Goal: Task Accomplishment & Management: Use online tool/utility

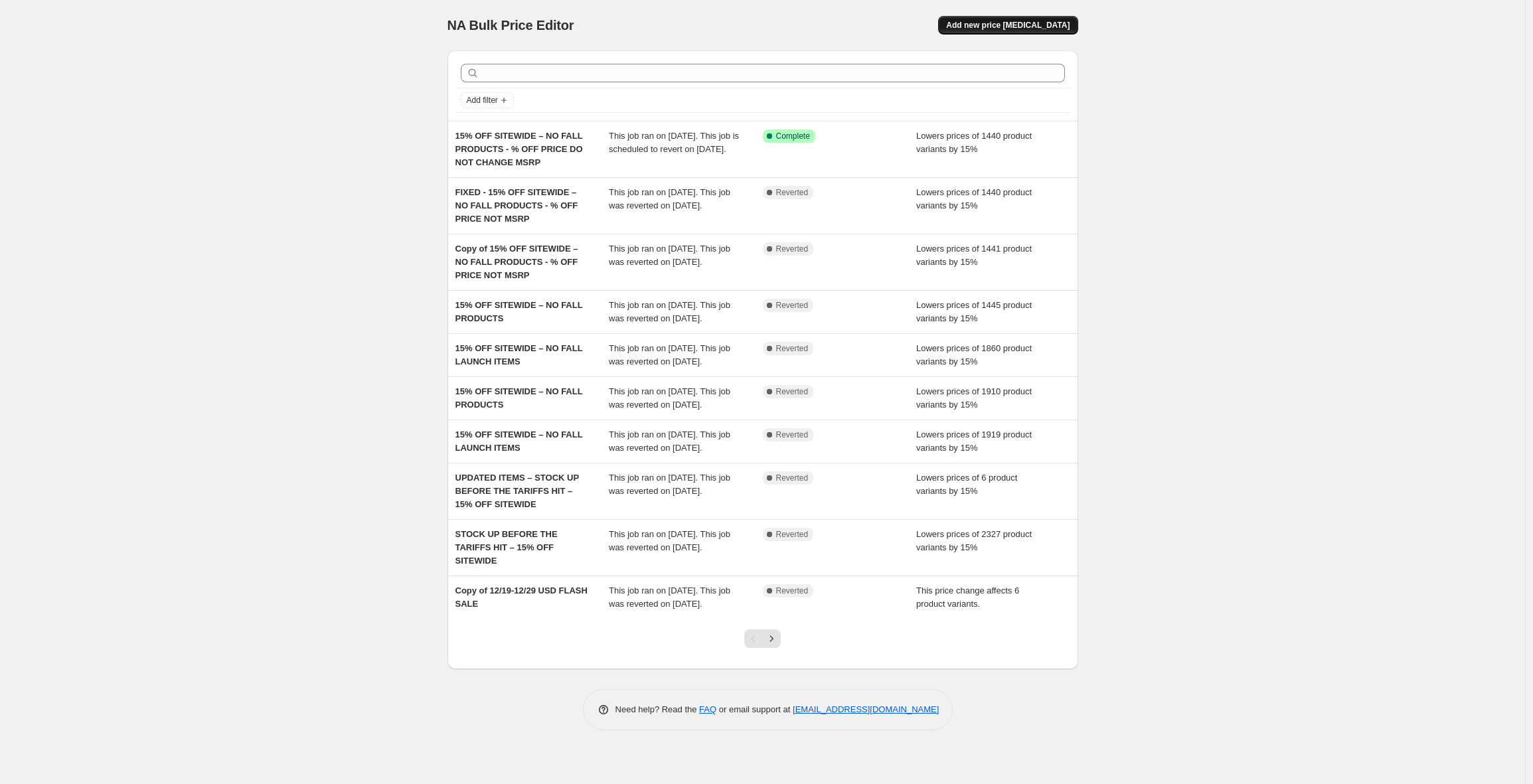
click at [1010, 26] on span "Add new price [MEDICAL_DATA]" at bounding box center [1008, 25] width 123 height 11
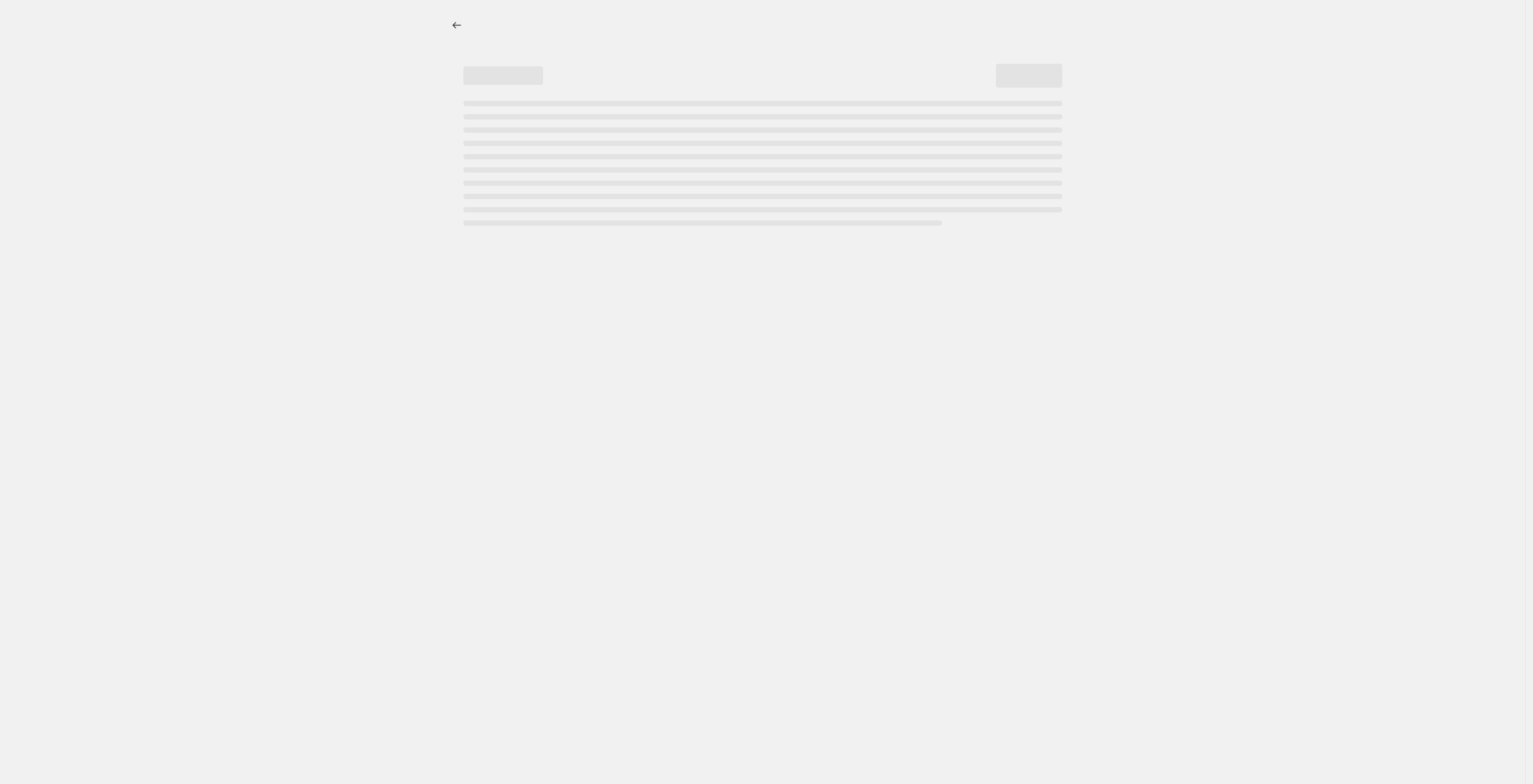
select select "percentage"
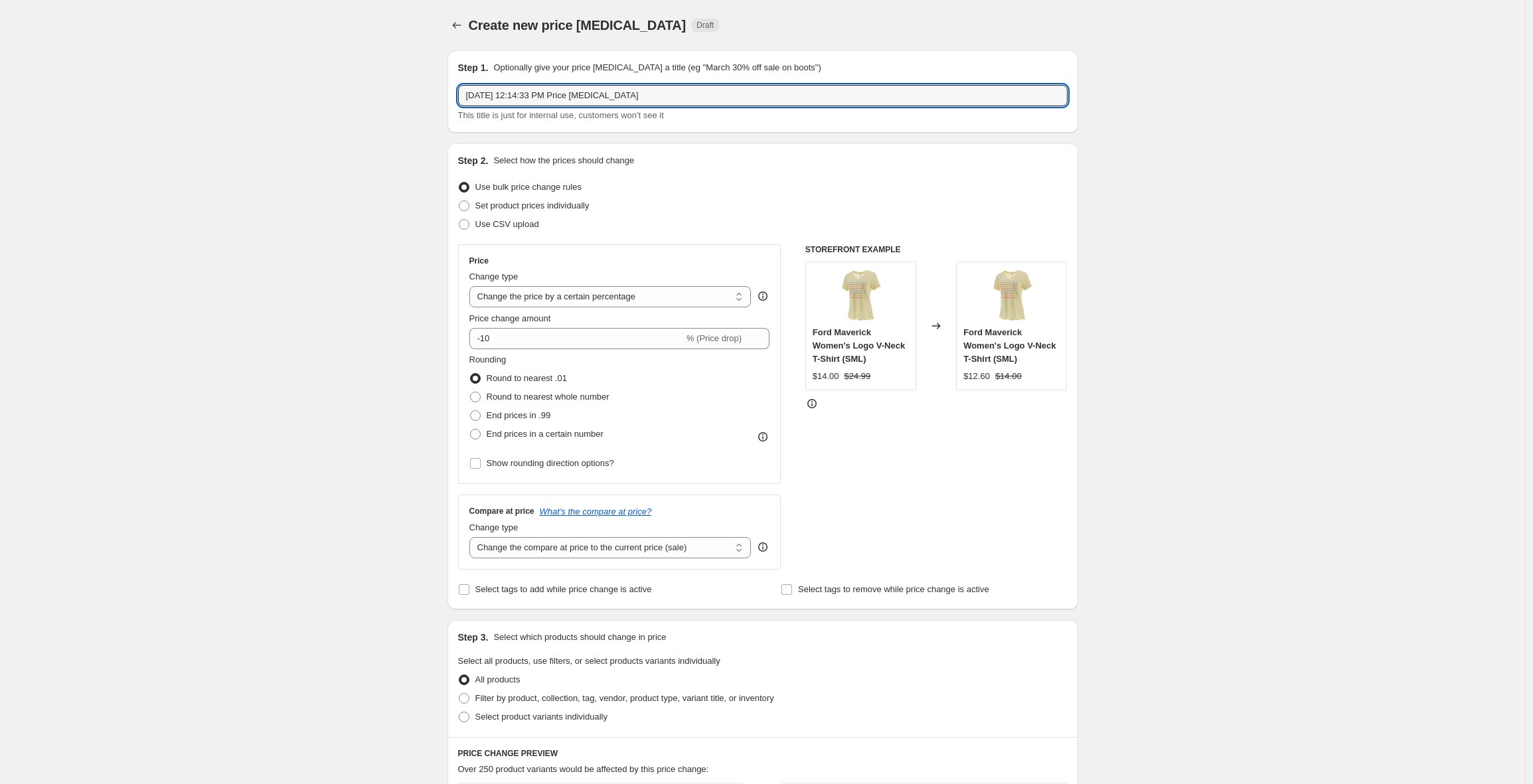
drag, startPoint x: 652, startPoint y: 96, endPoint x: 415, endPoint y: 90, distance: 237.1
click at [415, 90] on div "Create new price [MEDICAL_DATA]. This page is ready Create new price [MEDICAL_D…" at bounding box center [762, 663] width 1525 height 1327
type input "LIFESTYLE DISPLAYS 50% OFF THRU SEPT"
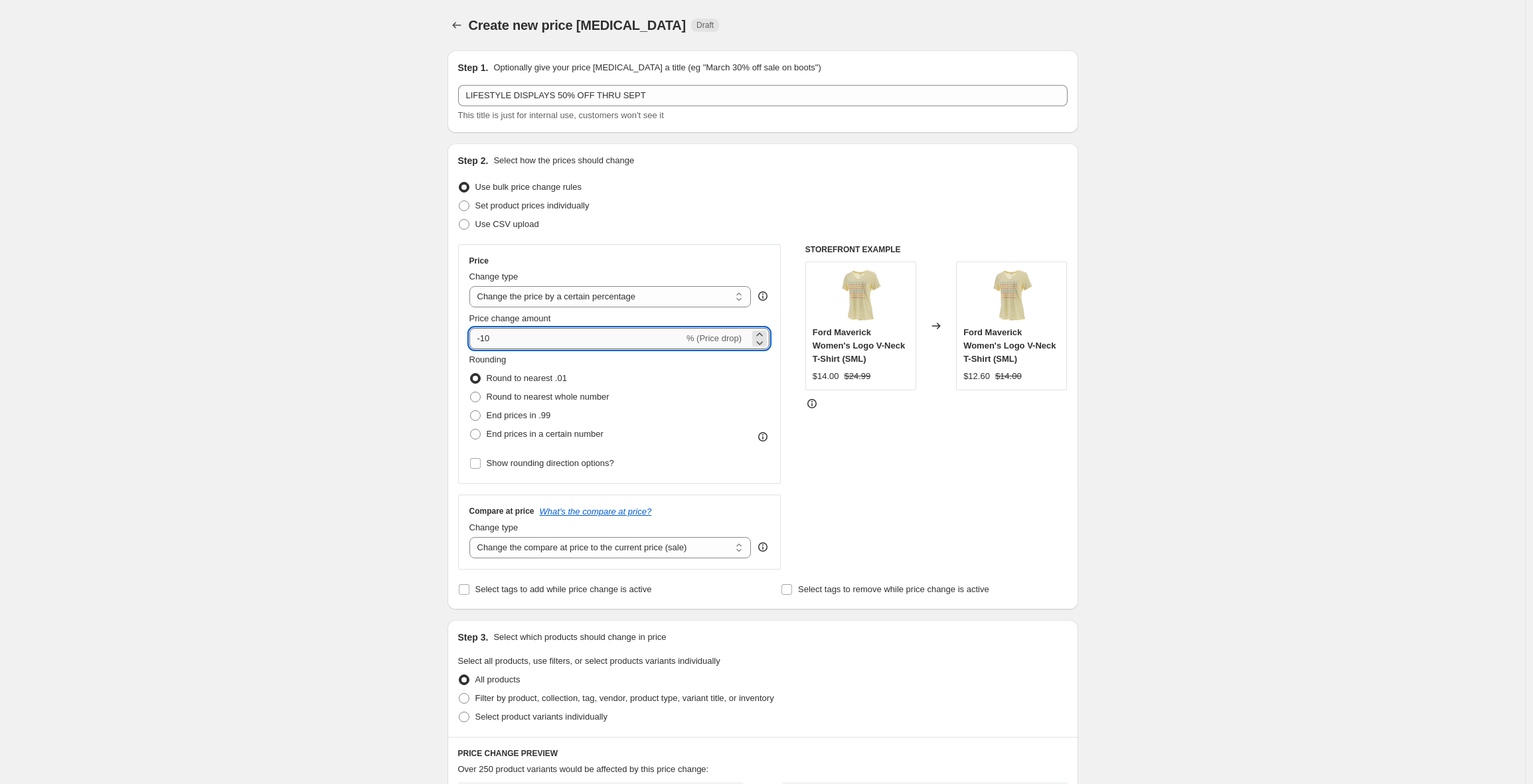
click at [498, 341] on input "-10" at bounding box center [577, 339] width 215 height 21
type input "-1"
type input "-50"
click at [575, 304] on select "Change the price to a certain amount Change the price by a certain amount Chang…" at bounding box center [610, 297] width 282 height 21
click at [472, 286] on select "Change the price to a certain amount Change the price by a certain amount Chang…" at bounding box center [610, 297] width 282 height 21
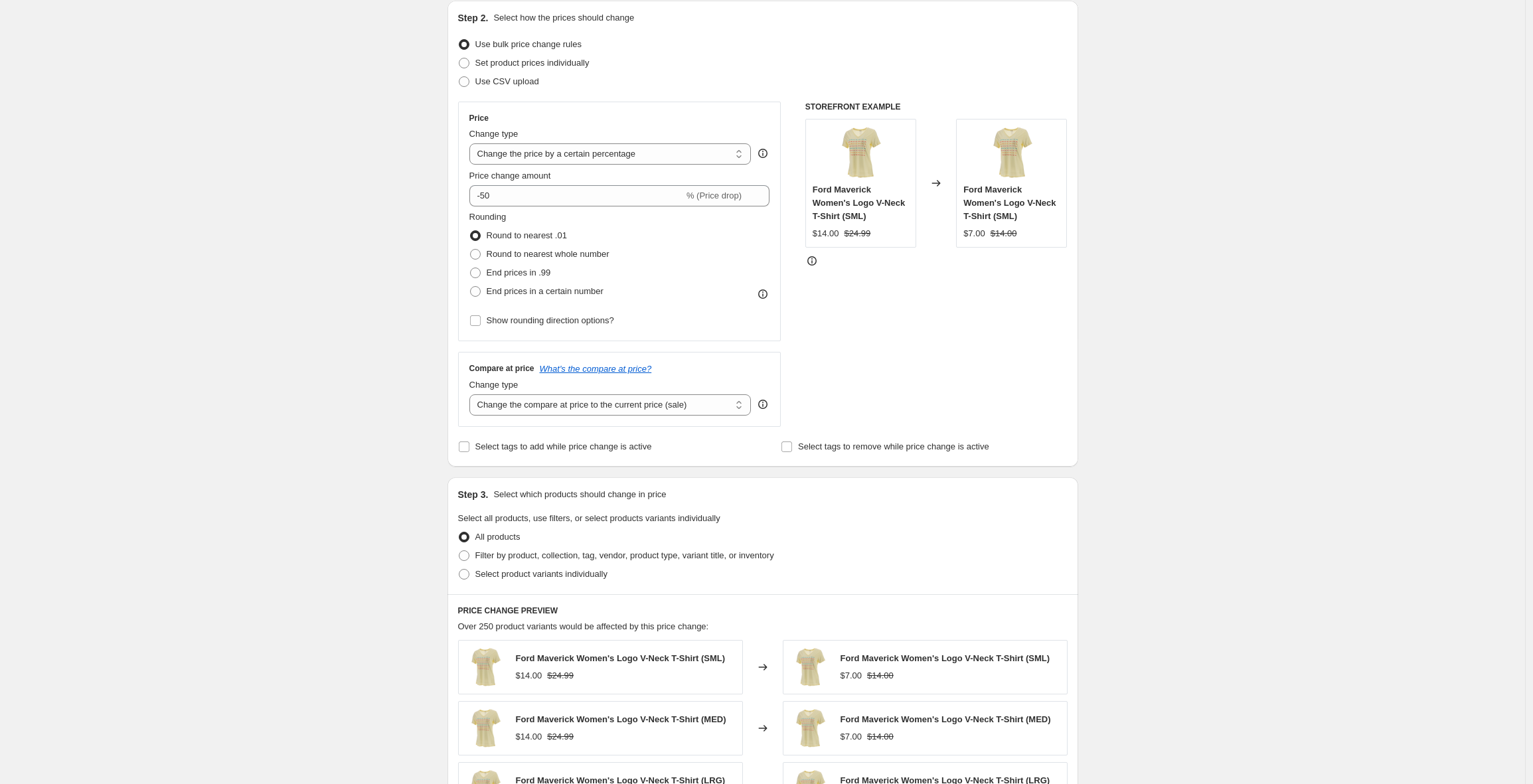
scroll to position [150, 0]
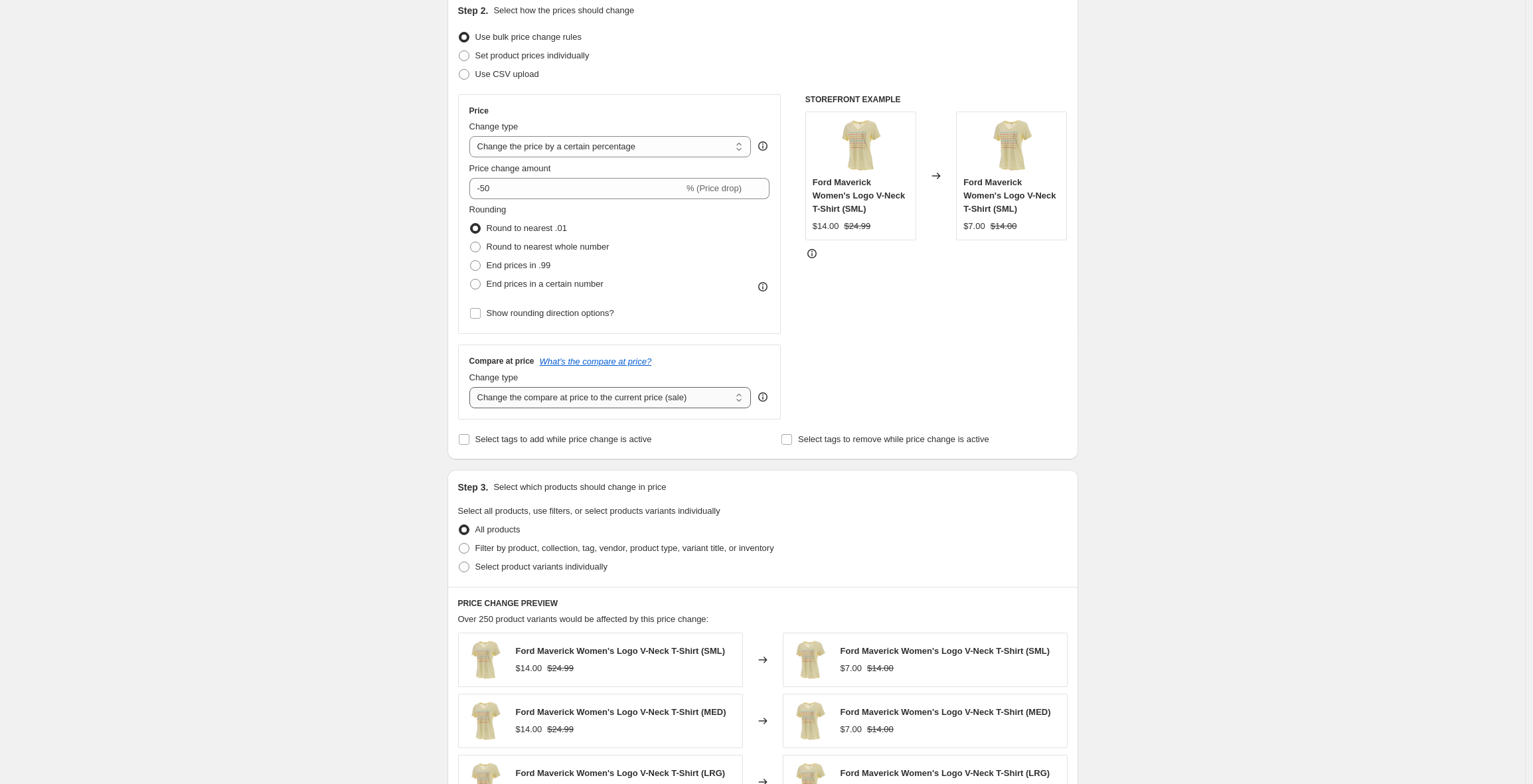
click at [505, 402] on select "Change the compare at price to the current price (sale) Change the compare at p…" at bounding box center [610, 397] width 282 height 21
select select "no_change"
click at [472, 387] on select "Change the compare at price to the current price (sale) Change the compare at p…" at bounding box center [610, 397] width 282 height 21
click at [379, 364] on div "Create new price [MEDICAL_DATA]. This page is ready Create new price [MEDICAL_D…" at bounding box center [762, 514] width 1525 height 1327
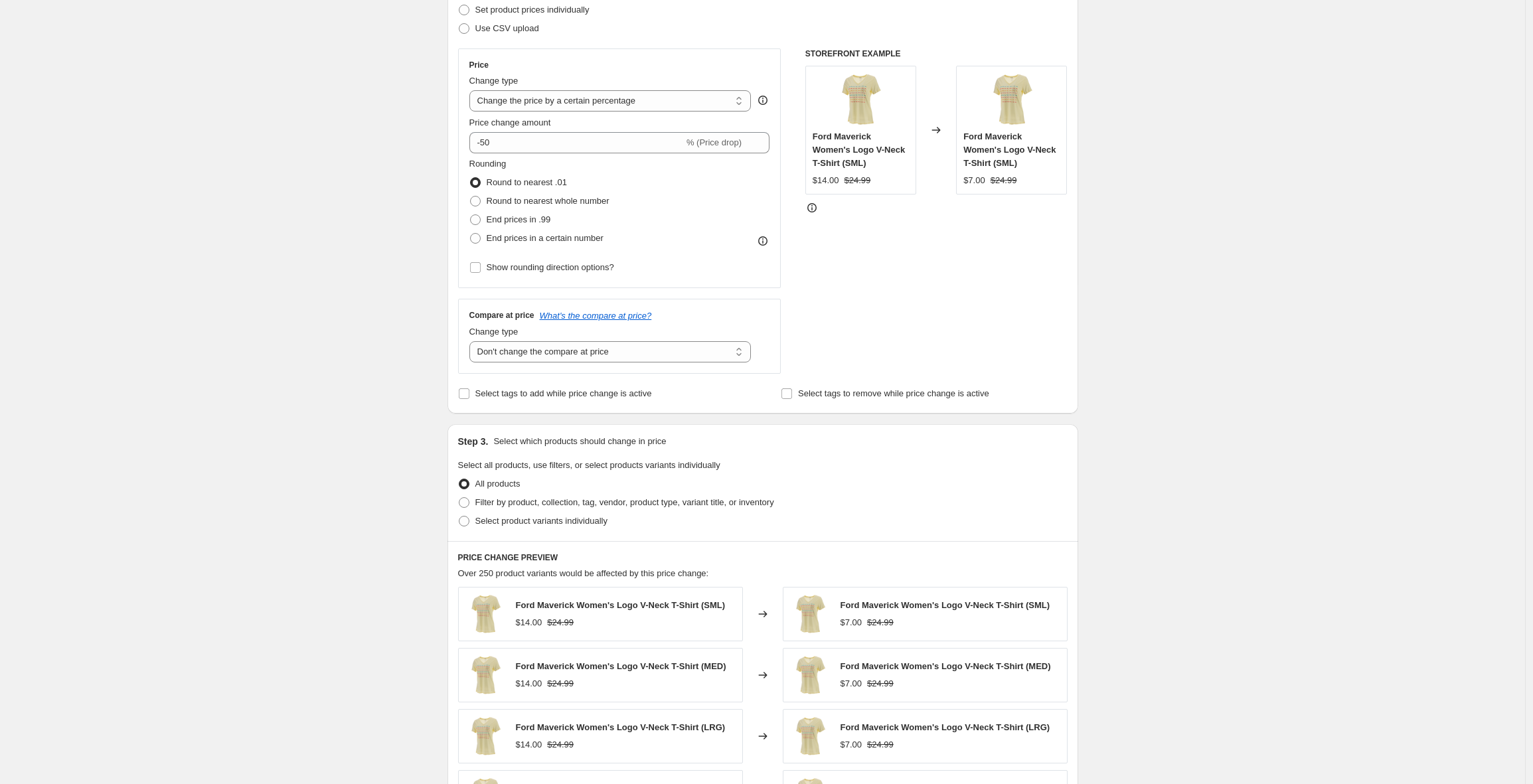
scroll to position [196, 0]
click at [470, 392] on input "Select tags to add while price change is active" at bounding box center [464, 392] width 11 height 11
checkbox input "true"
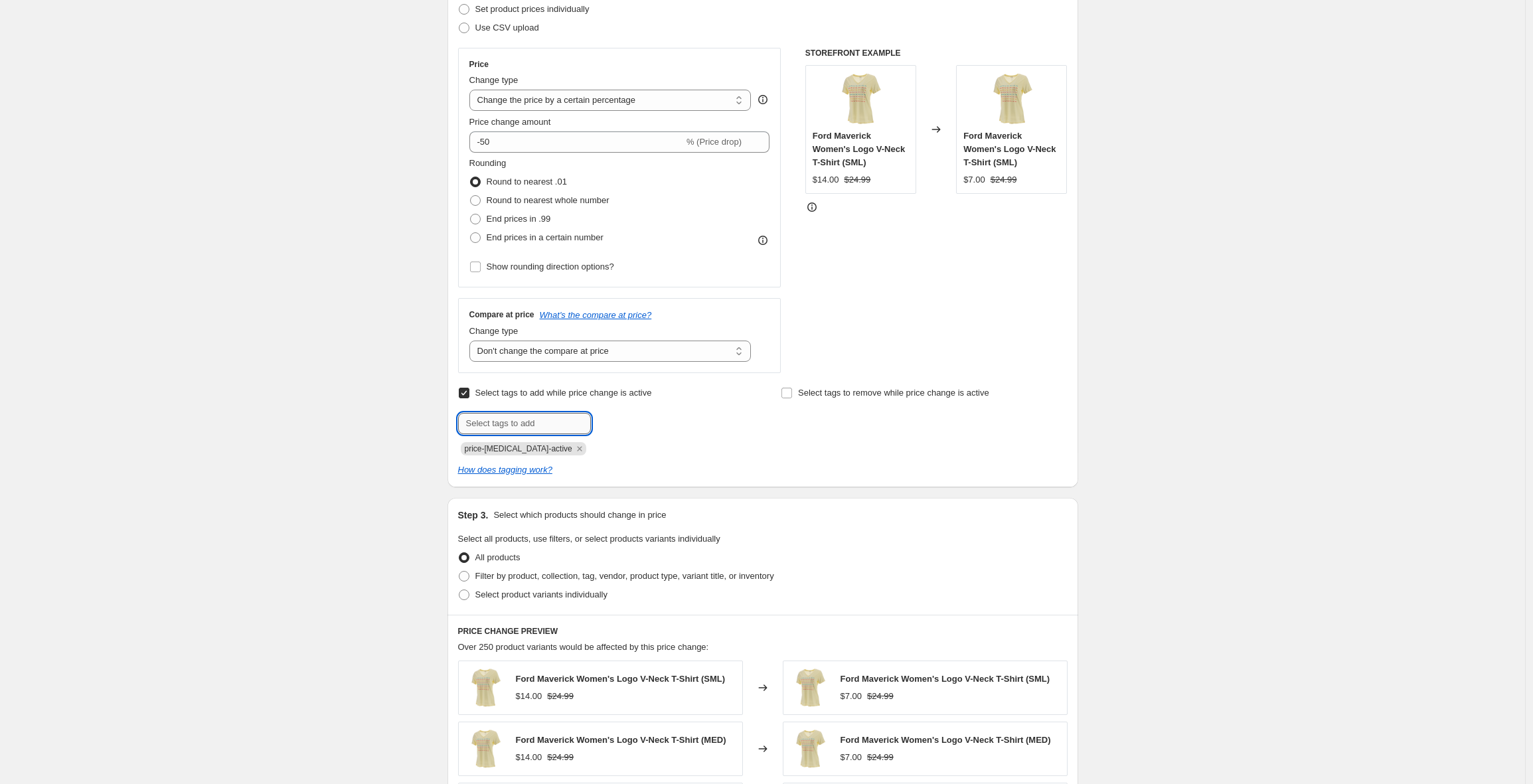
click at [475, 423] on input "text" at bounding box center [525, 424] width 133 height 21
type input "S"
type input "50%OFF"
click at [614, 424] on b "Add" at bounding box center [609, 422] width 15 height 9
click at [555, 424] on input "text" at bounding box center [525, 424] width 133 height 21
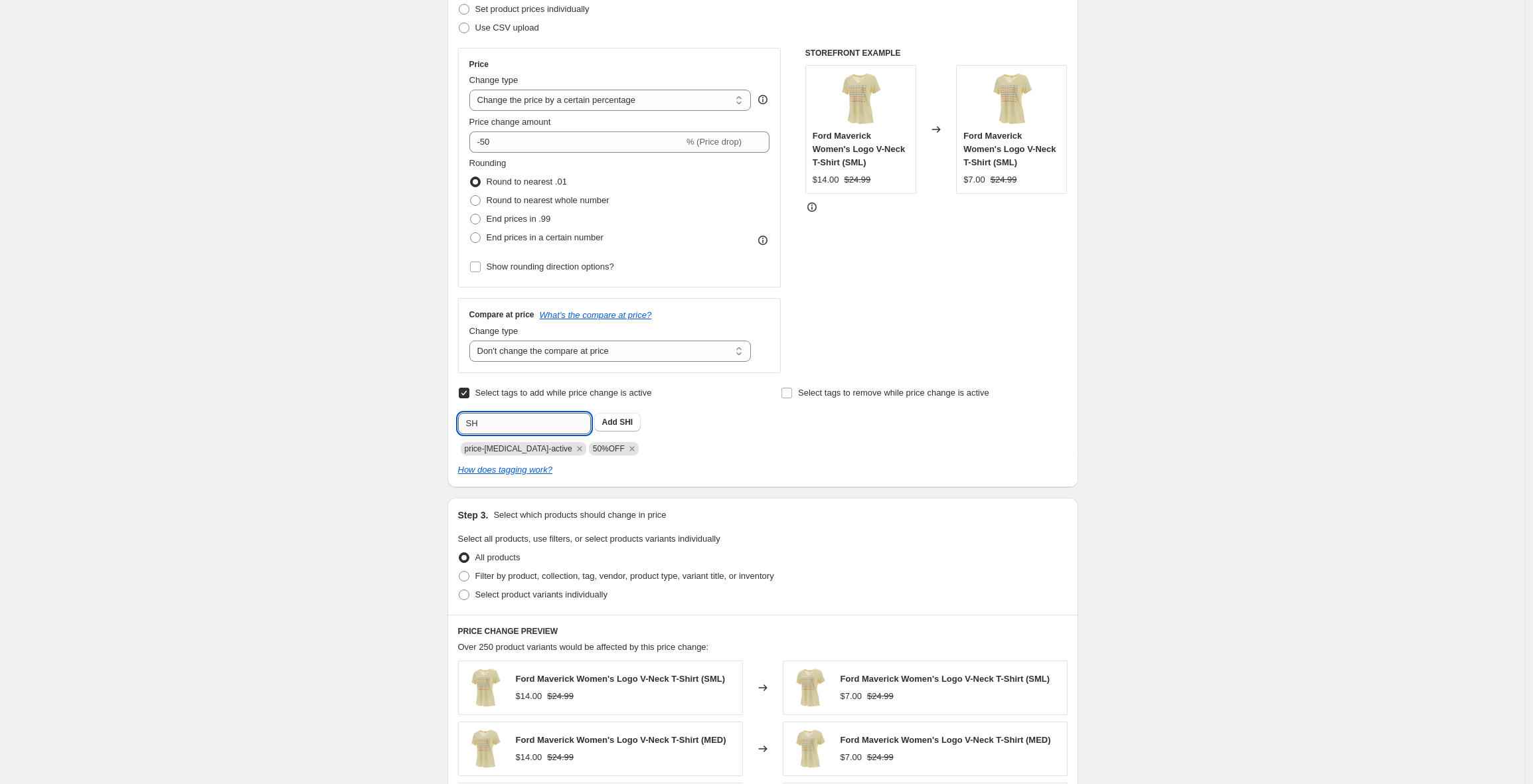
type input "S"
type input "WHILE SUPPLIES LAST"
click at [617, 422] on b "Add" at bounding box center [609, 422] width 15 height 9
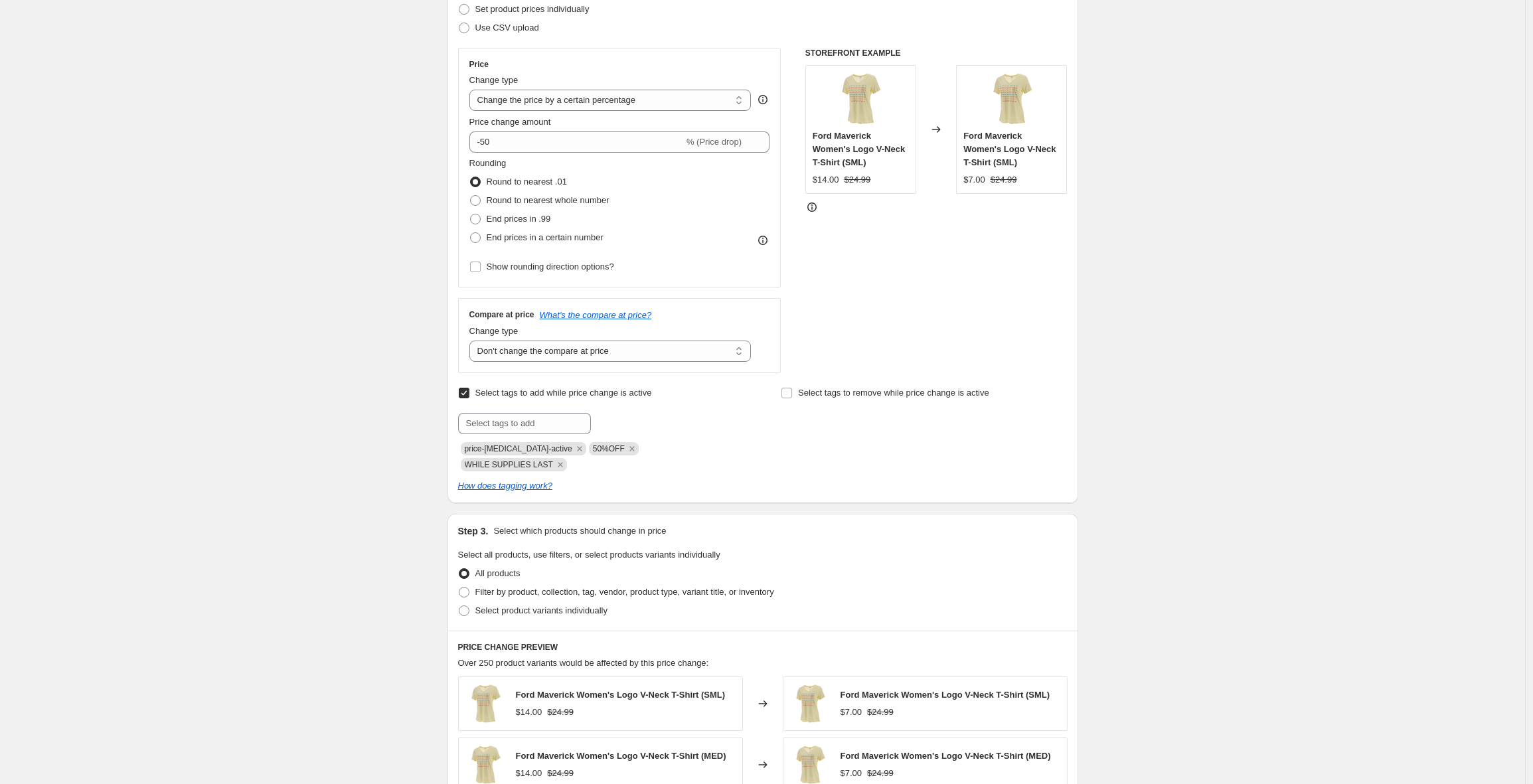
click at [320, 400] on div "Create new price [MEDICAL_DATA]. This page is ready Create new price [MEDICAL_D…" at bounding box center [762, 512] width 1525 height 1417
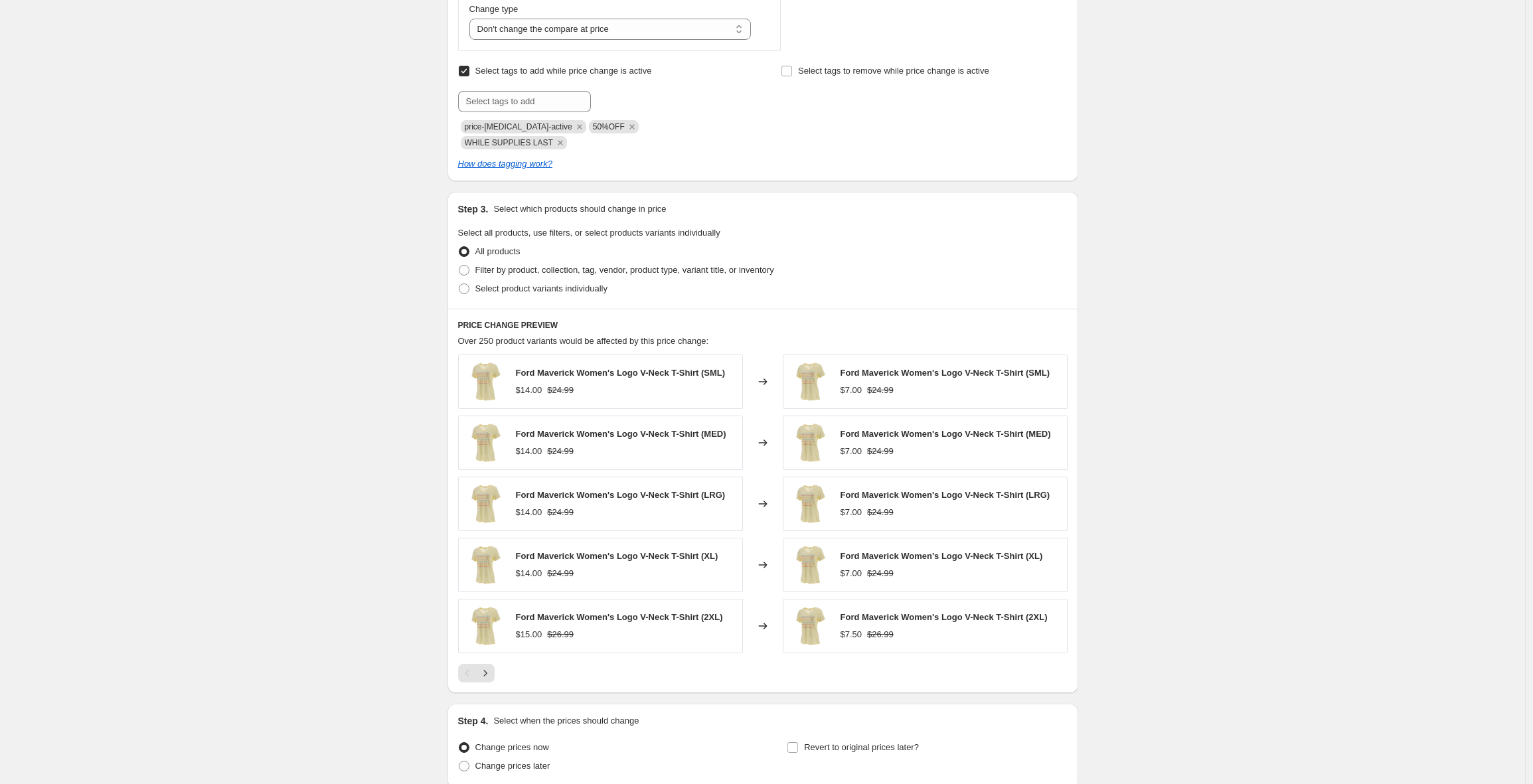
scroll to position [521, 0]
click at [468, 281] on span at bounding box center [464, 286] width 11 height 11
click at [460, 281] on input "Select product variants individually" at bounding box center [459, 281] width 1 height 1
radio input "true"
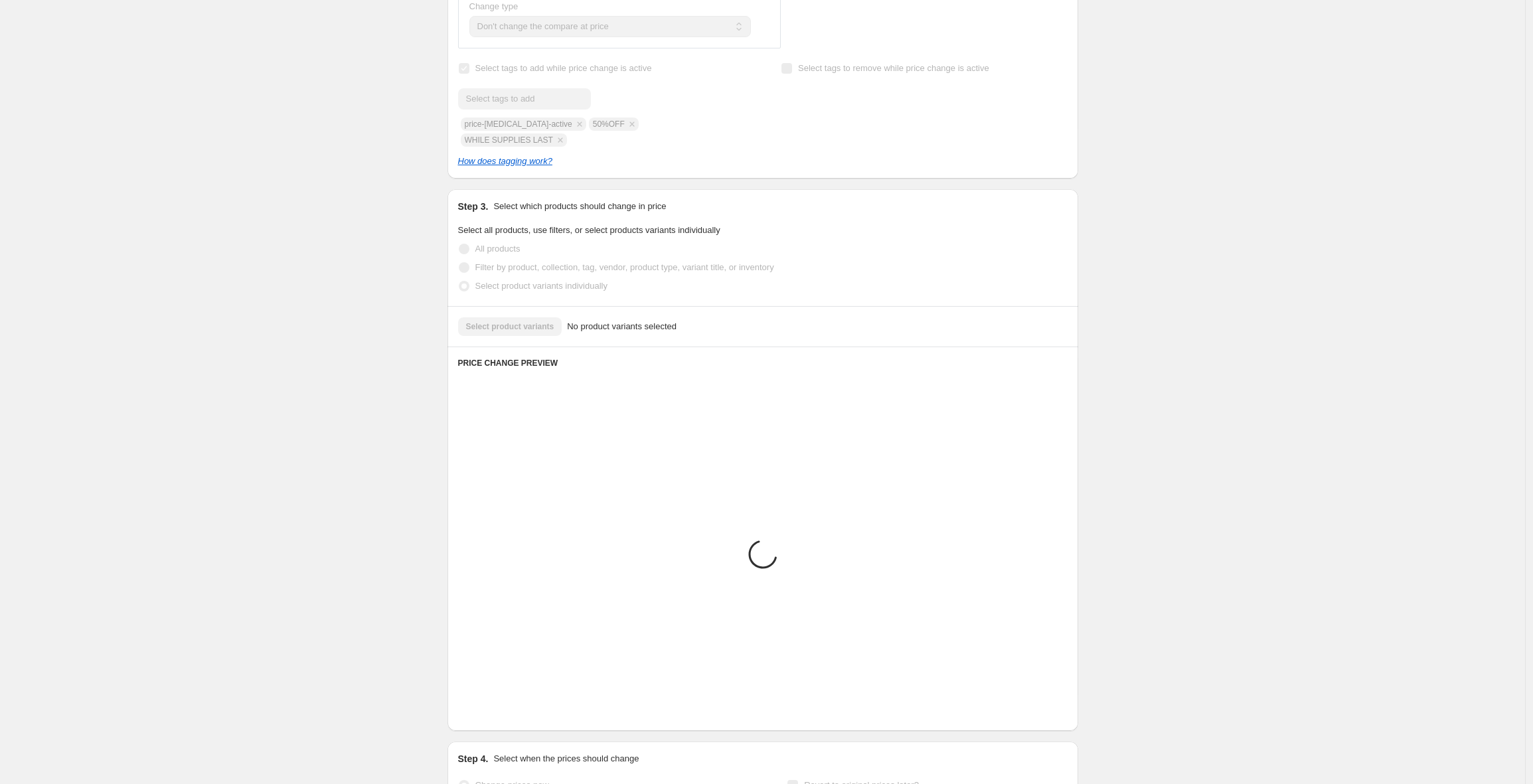
scroll to position [323, 0]
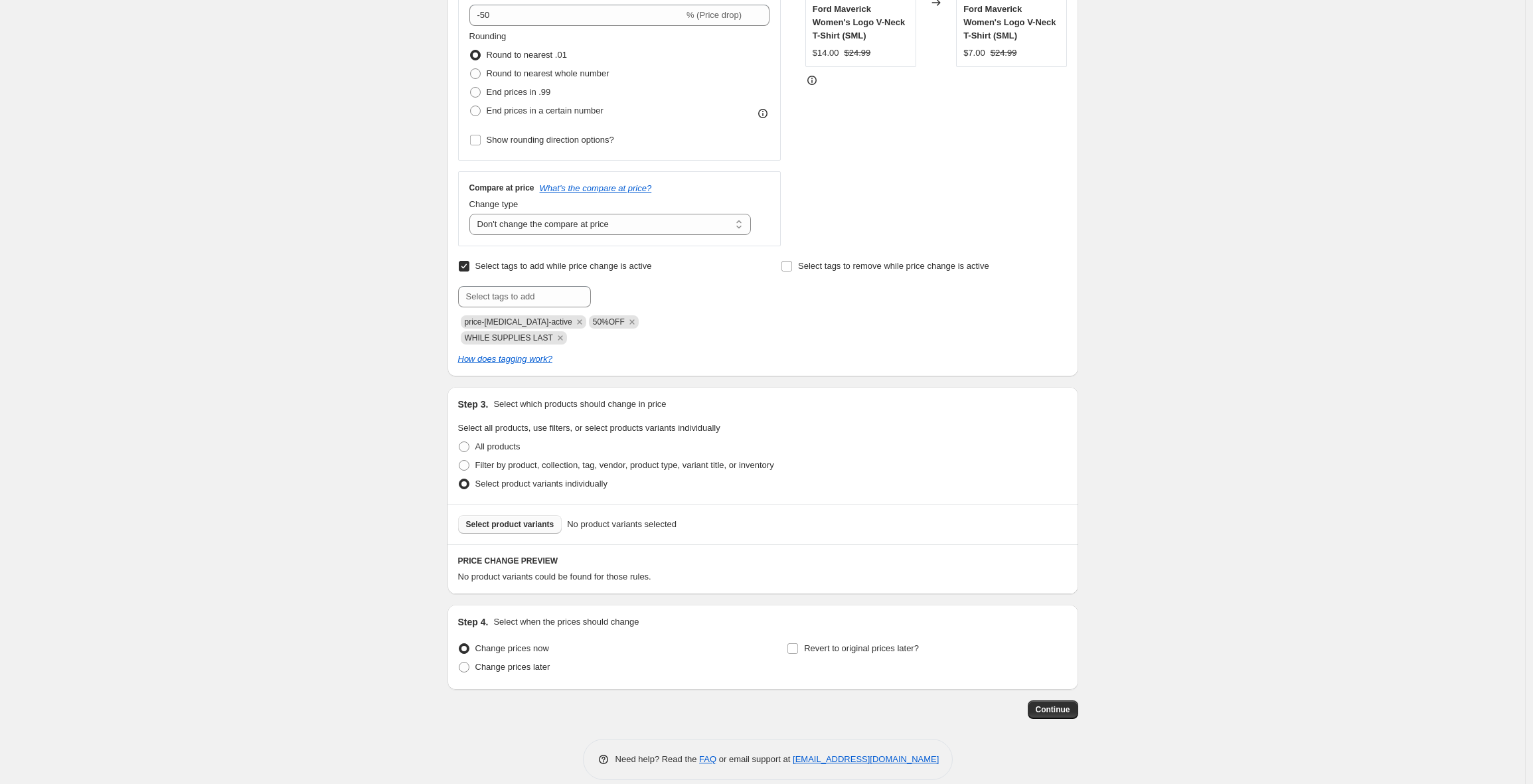
click at [522, 519] on span "Select product variants" at bounding box center [510, 524] width 88 height 11
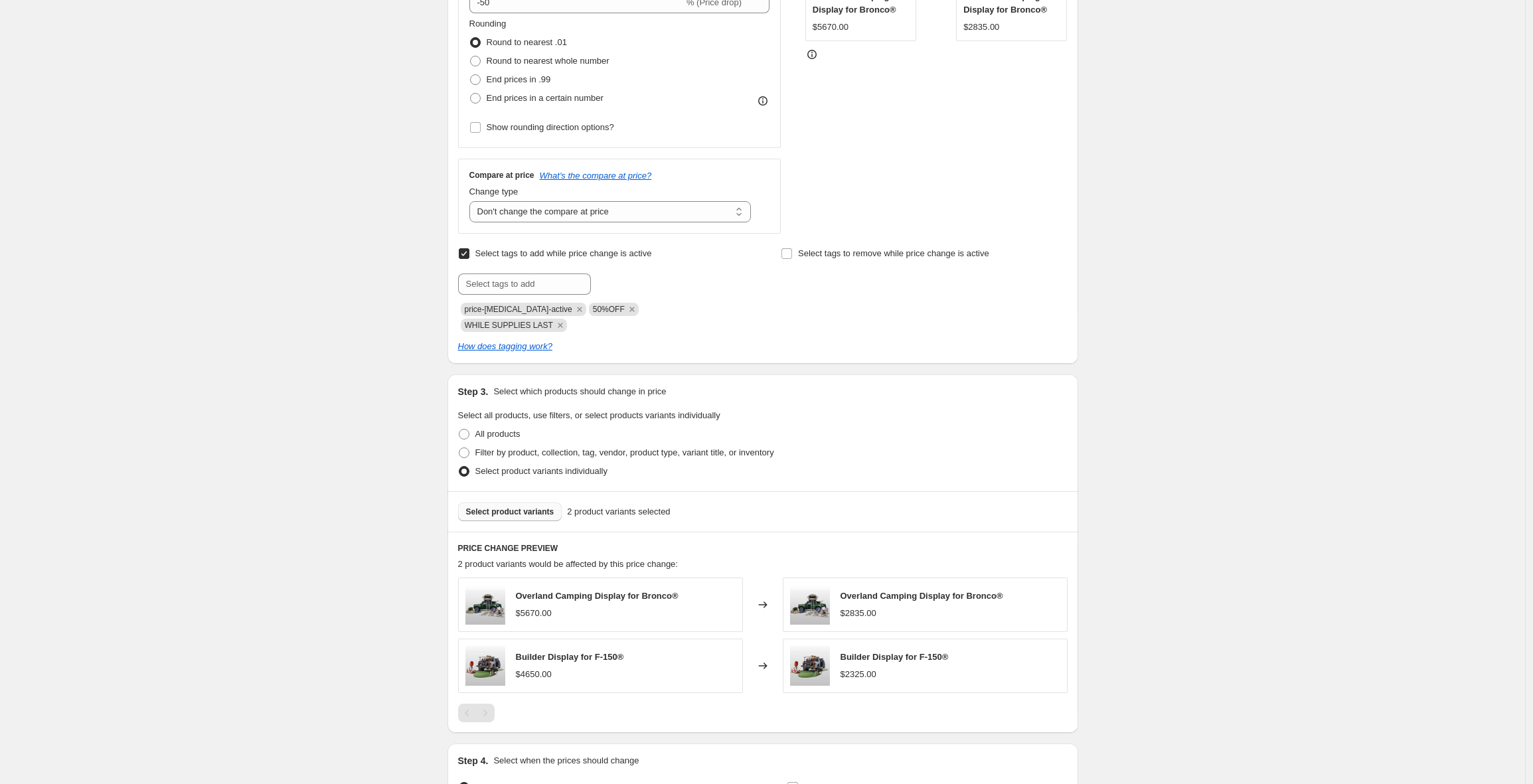
scroll to position [474, 0]
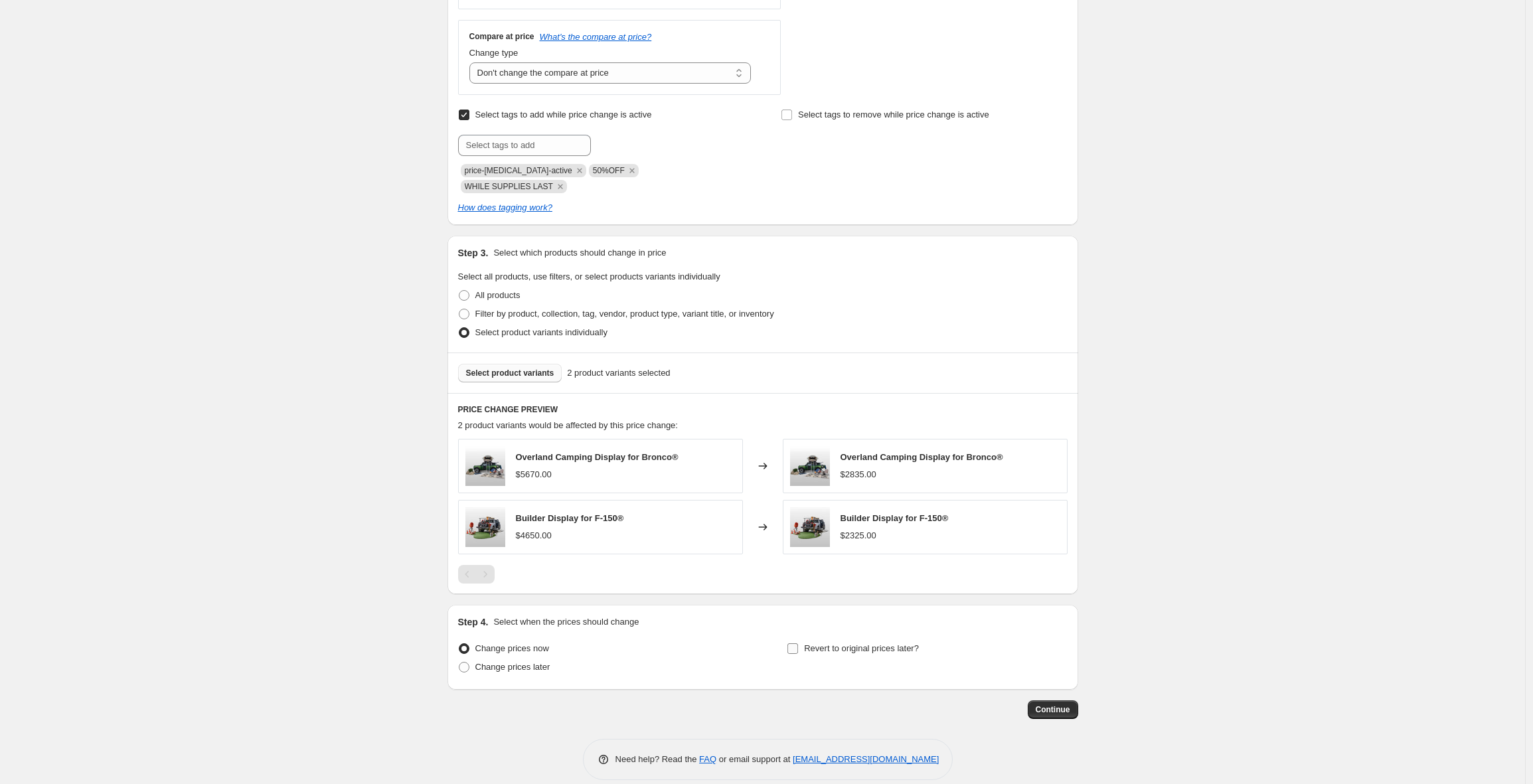
click at [798, 643] on input "Revert to original prices later?" at bounding box center [793, 648] width 11 height 11
checkbox input "true"
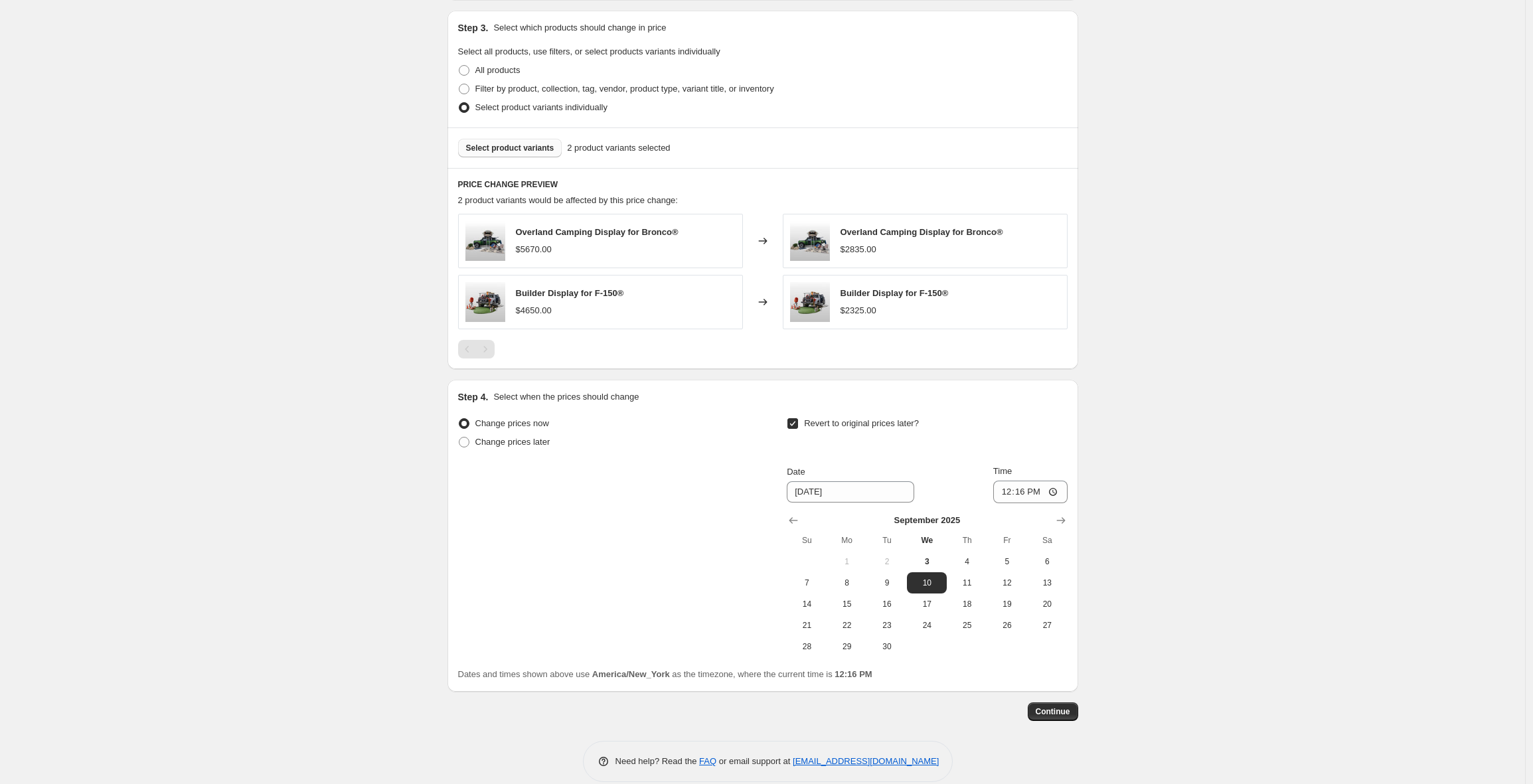
scroll to position [701, 0]
click at [1068, 511] on icon "Show next month, October 2025" at bounding box center [1061, 518] width 14 height 14
click at [926, 554] on span "1" at bounding box center [926, 559] width 29 height 11
type input "[DATE]"
click at [1007, 479] on input "12:16" at bounding box center [1031, 490] width 74 height 23
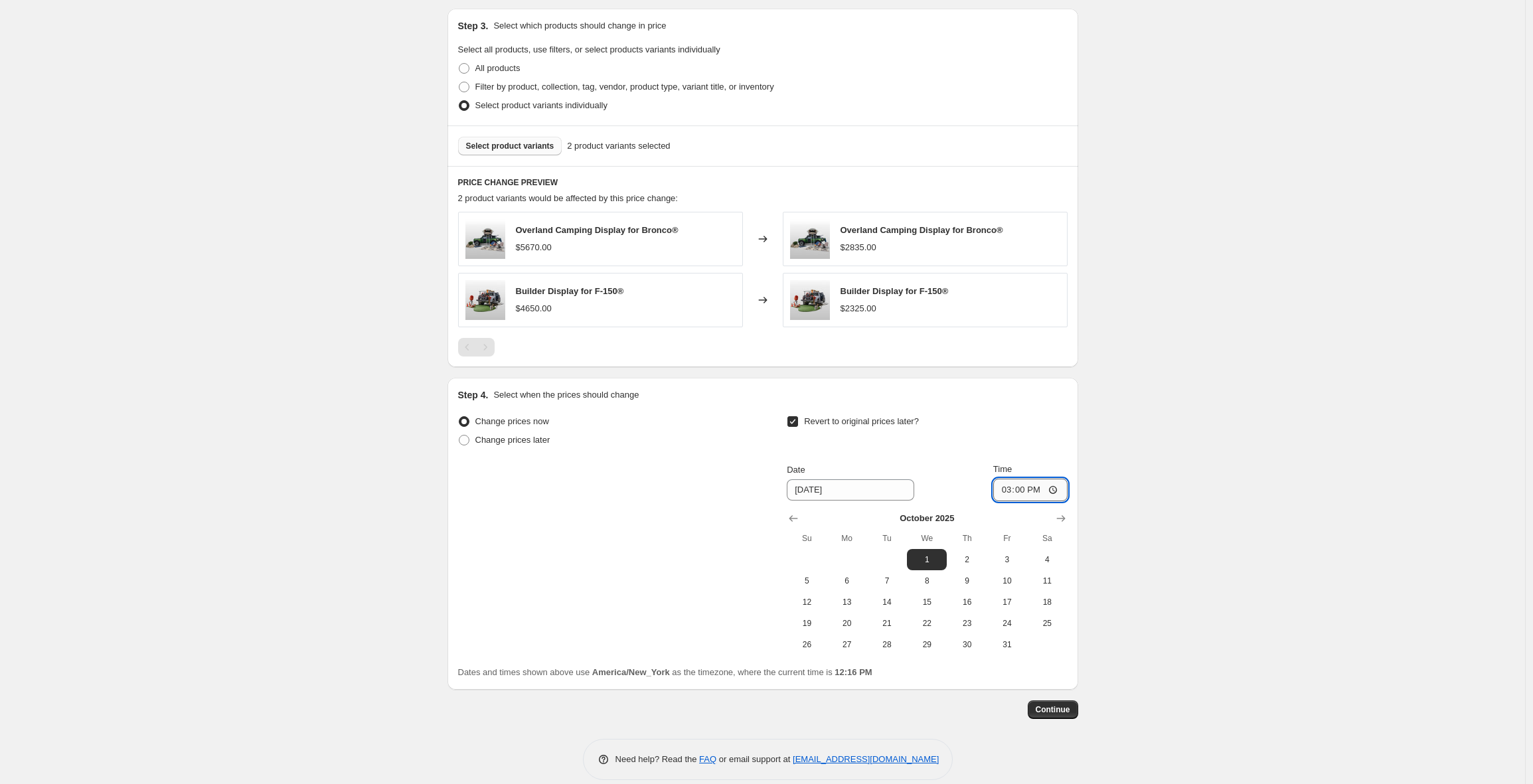
type input "03:00"
click at [1055, 704] on span "Continue" at bounding box center [1053, 709] width 34 height 11
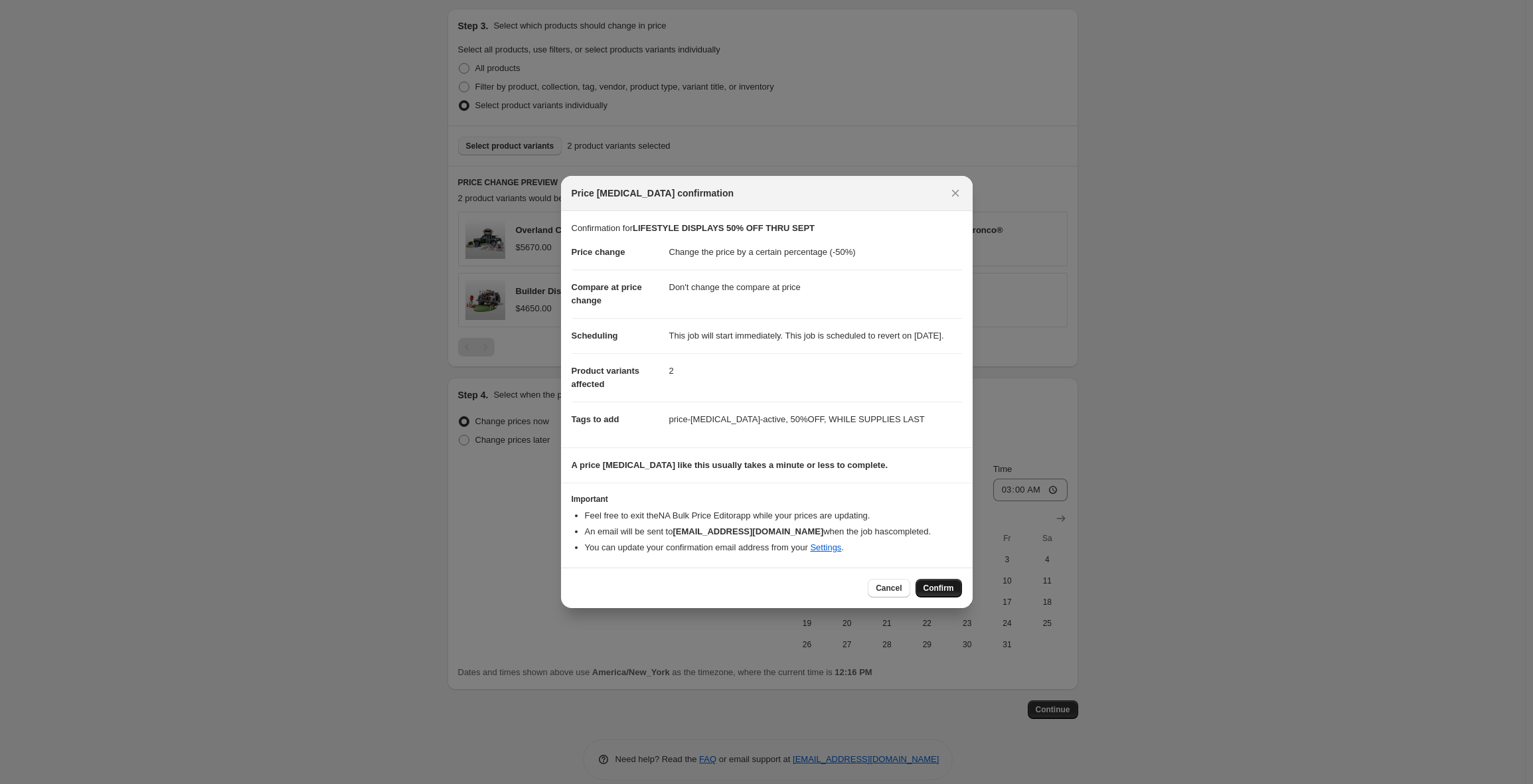
click at [941, 594] on span "Confirm" at bounding box center [938, 588] width 31 height 11
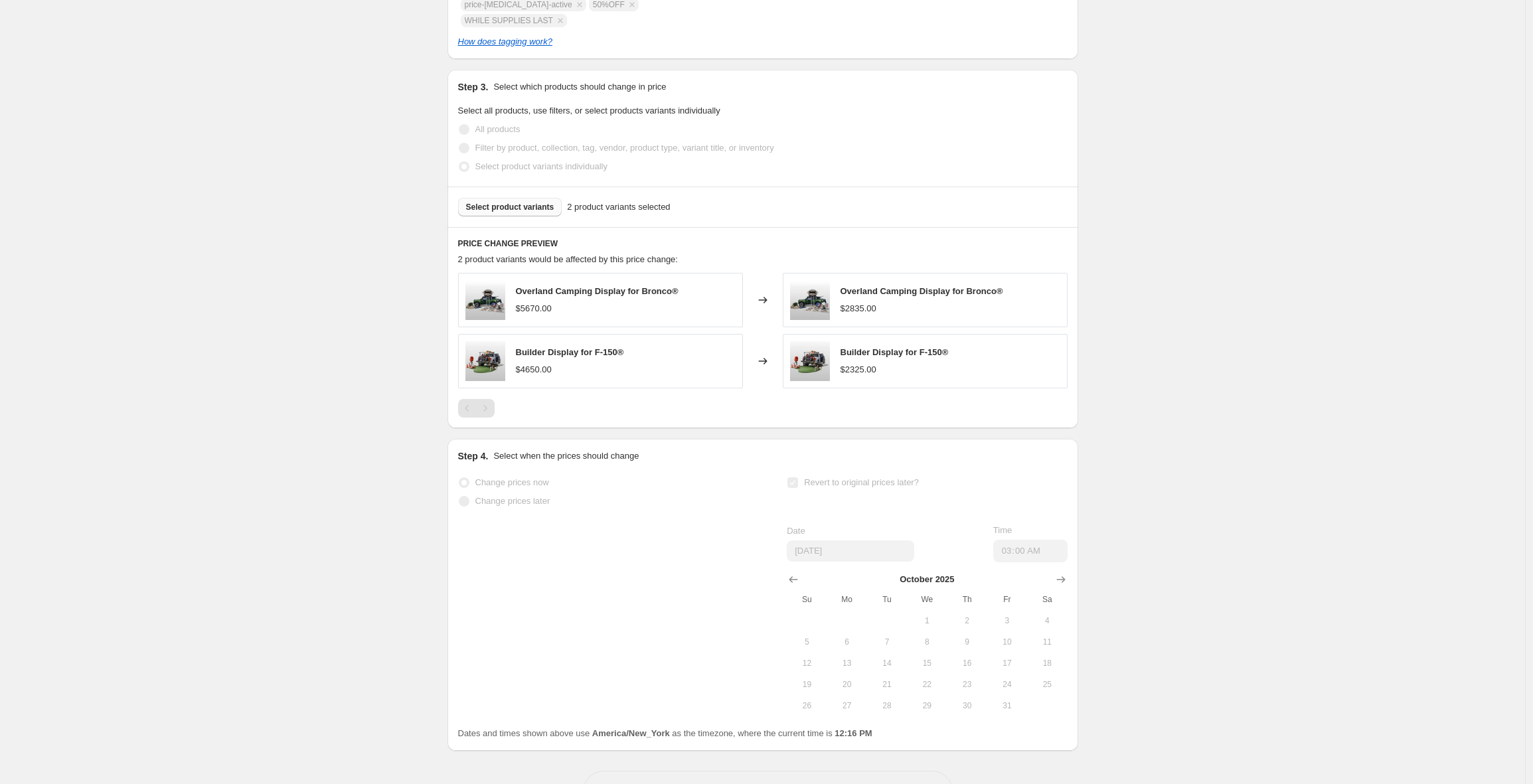
select select "percentage"
select select "no_change"
